Goal: Information Seeking & Learning: Understand process/instructions

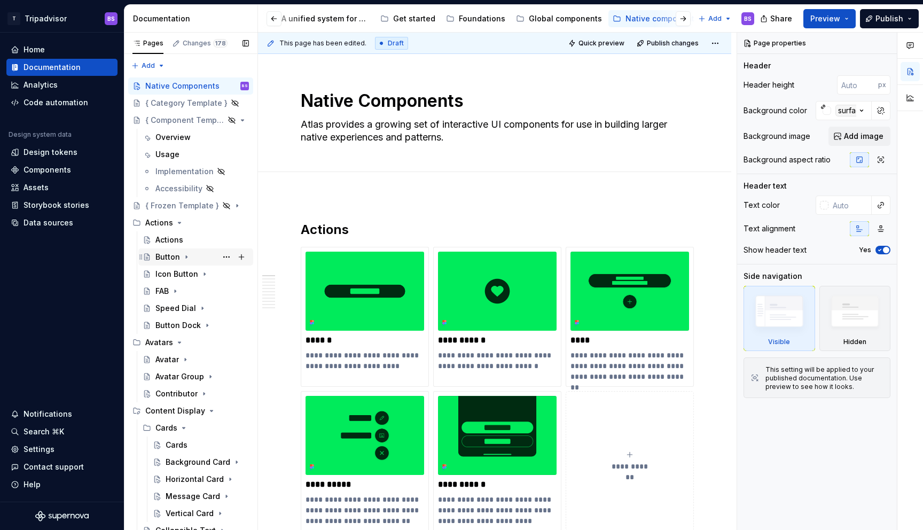
scroll to position [0, 92]
click at [631, 19] on div "Web components" at bounding box center [662, 18] width 65 height 11
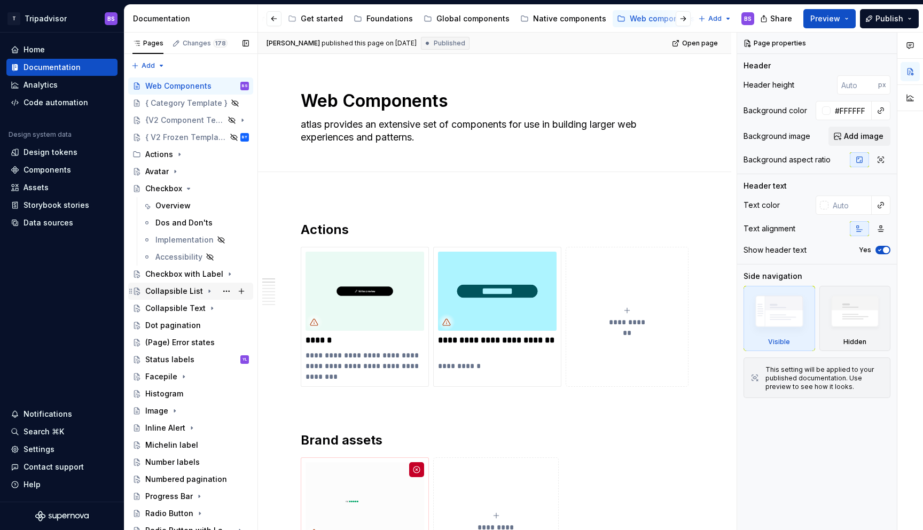
click at [169, 288] on div "Collapsible List" at bounding box center [174, 291] width 58 height 11
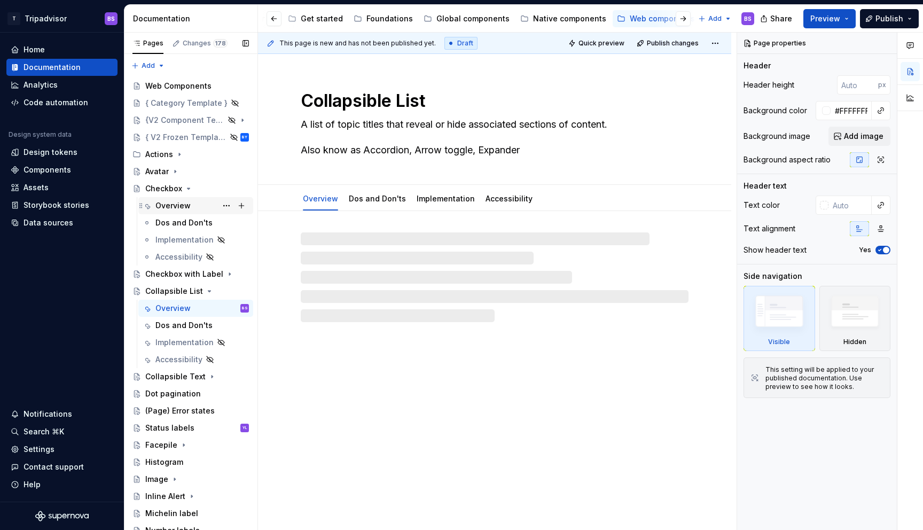
click at [168, 205] on div "Overview" at bounding box center [172, 205] width 35 height 11
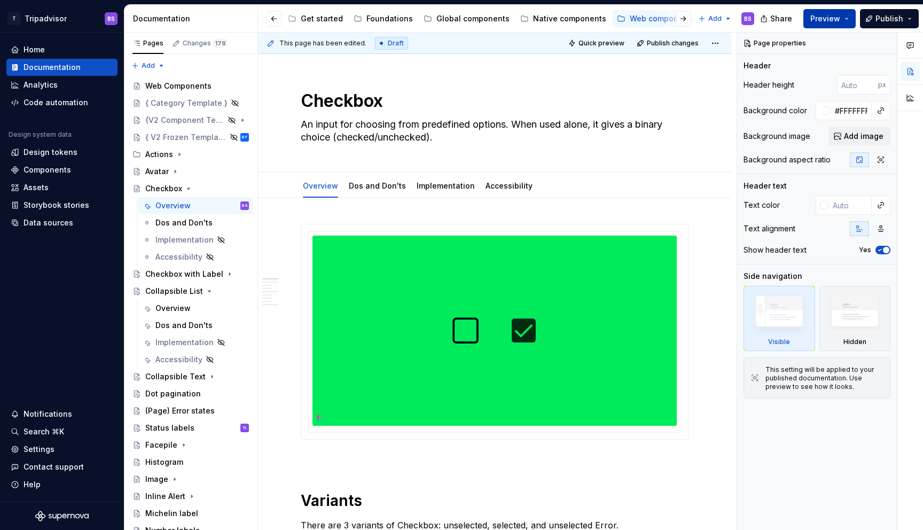
click at [844, 19] on button "Preview" at bounding box center [829, 18] width 52 height 19
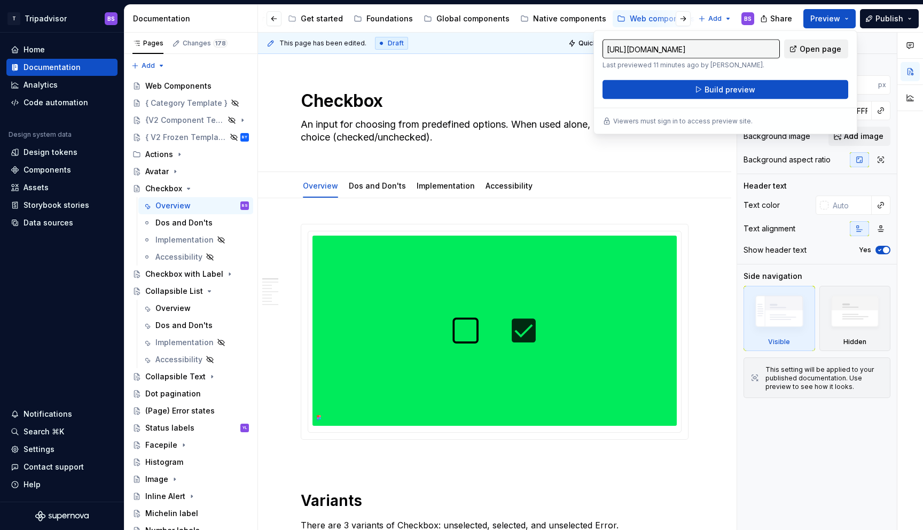
click at [817, 46] on span "Open page" at bounding box center [821, 49] width 42 height 11
type textarea "*"
